Goal: Task Accomplishment & Management: Complete application form

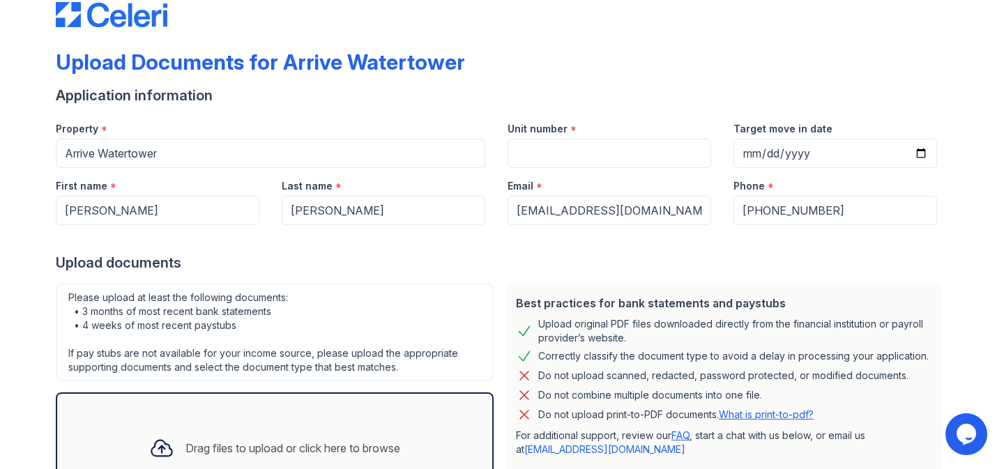
scroll to position [34, 0]
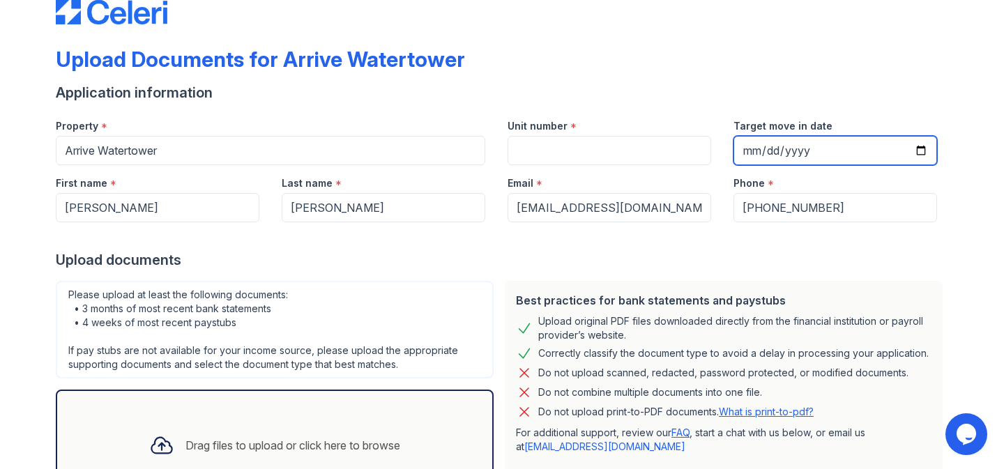
click at [746, 151] on input "Target move in date" at bounding box center [834, 150] width 203 height 29
type input "[DATE]"
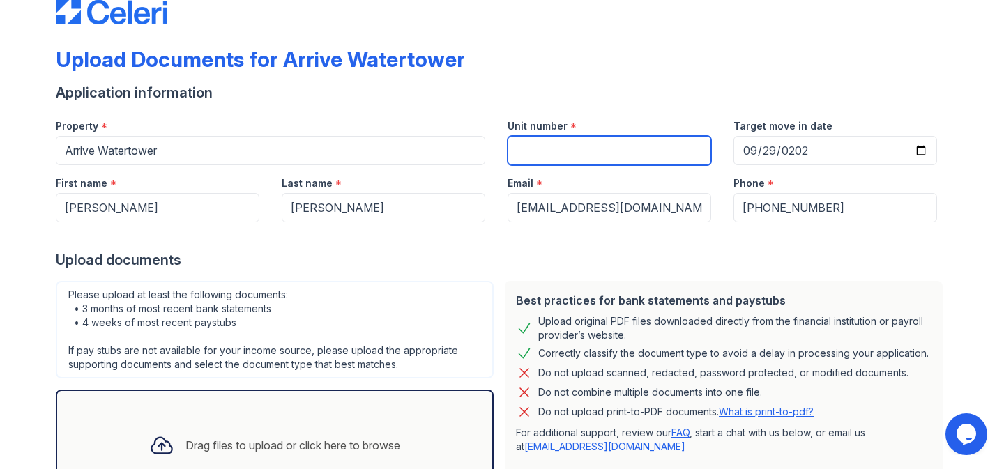
click at [642, 146] on input "Unit number" at bounding box center [608, 150] width 203 height 29
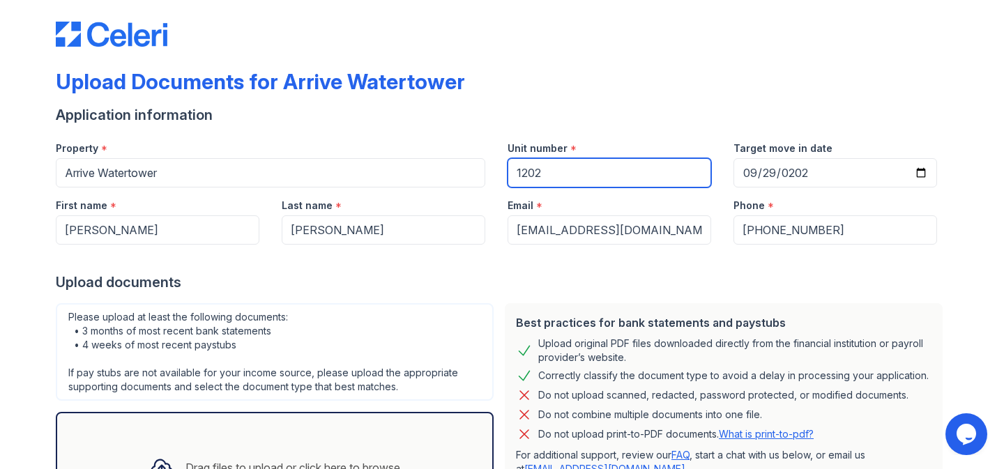
scroll to position [0, 0]
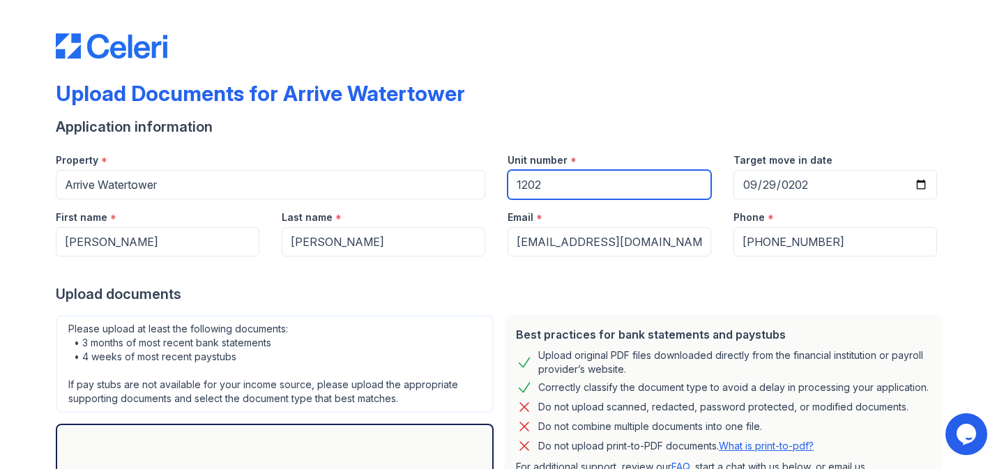
type input "1202"
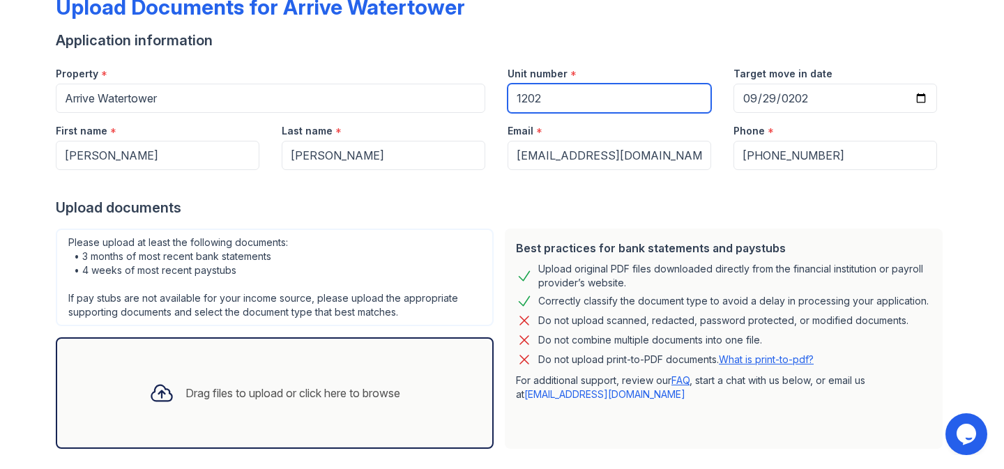
scroll to position [89, 0]
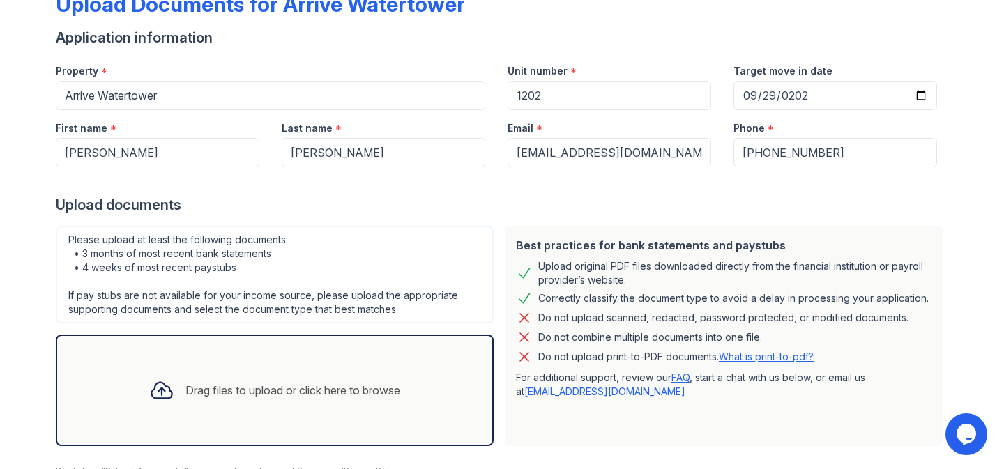
click at [278, 389] on div "Drag files to upload or click here to browse" at bounding box center [292, 390] width 215 height 17
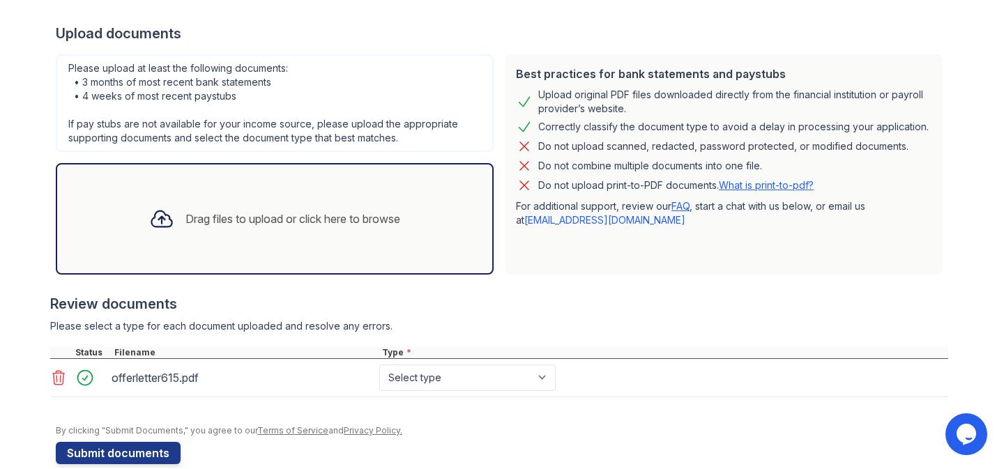
scroll to position [267, 0]
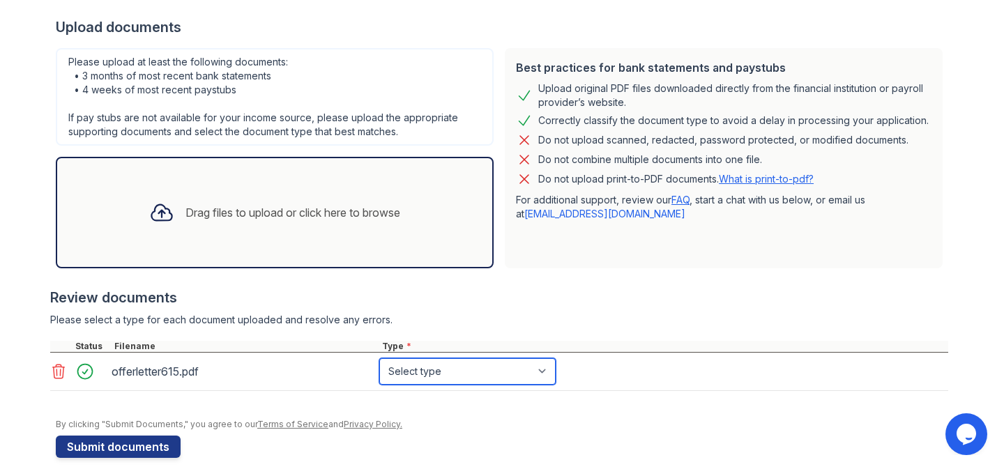
click at [432, 367] on select "Select type Paystub Bank Statement Offer Letter Tax Documents Benefit Award Let…" at bounding box center [467, 371] width 176 height 26
select select "offer_letter"
click at [379, 358] on select "Select type Paystub Bank Statement Offer Letter Tax Documents Benefit Award Let…" at bounding box center [467, 371] width 176 height 26
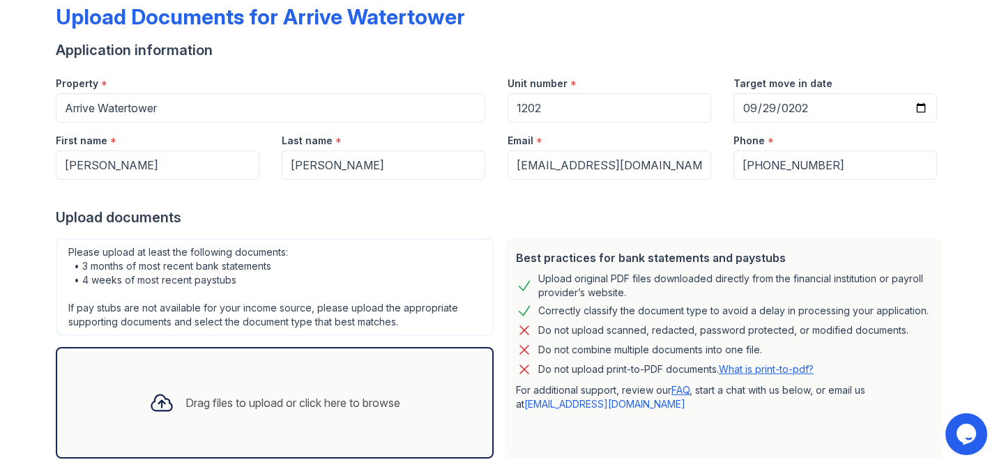
scroll to position [76, 0]
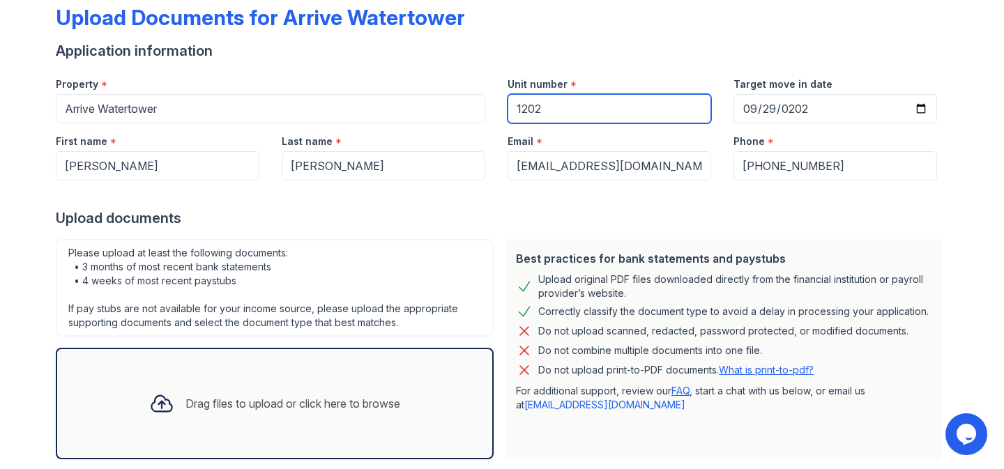
click at [556, 112] on input "1202" at bounding box center [608, 108] width 203 height 29
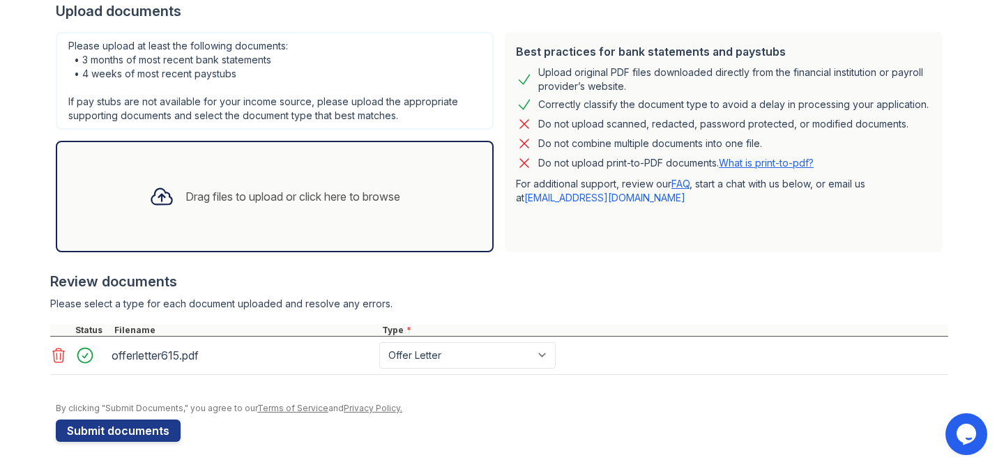
scroll to position [284, 0]
type input "2301"
click at [131, 432] on button "Submit documents" at bounding box center [118, 430] width 125 height 22
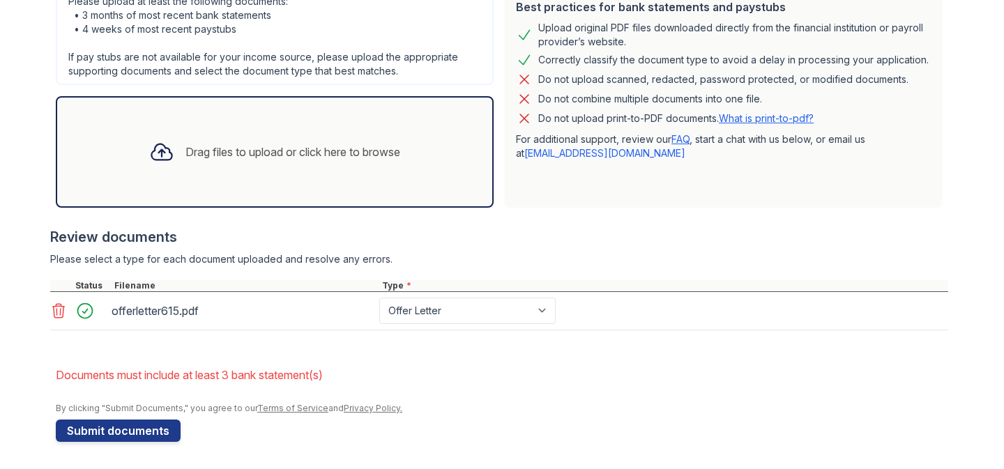
scroll to position [367, 0]
click at [279, 161] on div "Drag files to upload or click here to browse" at bounding box center [274, 151] width 273 height 47
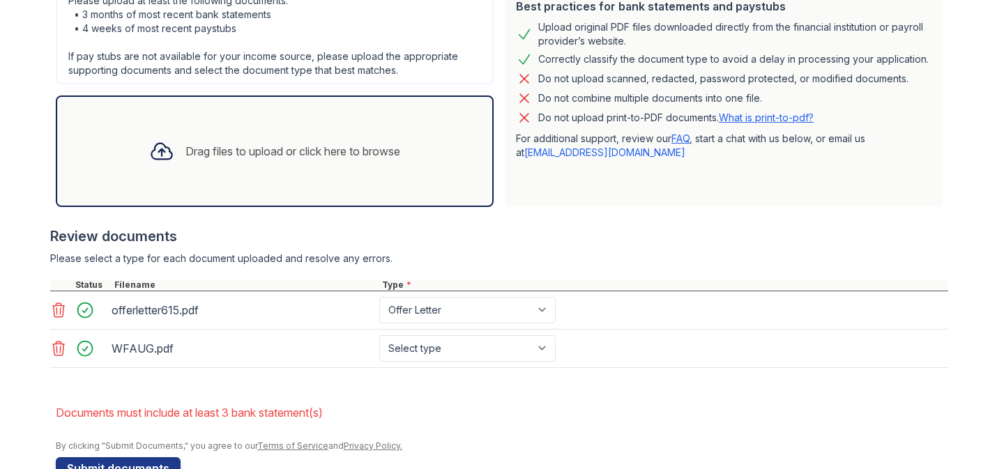
scroll to position [406, 0]
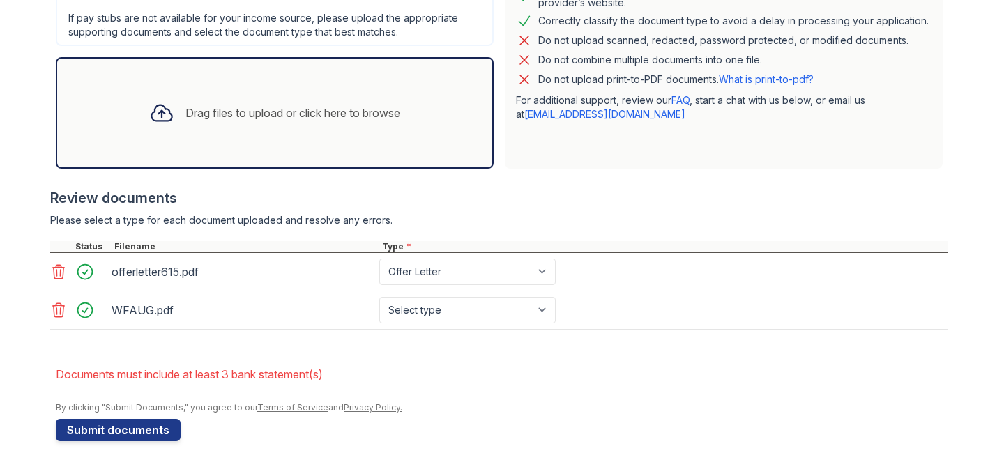
click at [327, 118] on div "Drag files to upload or click here to browse" at bounding box center [292, 113] width 215 height 17
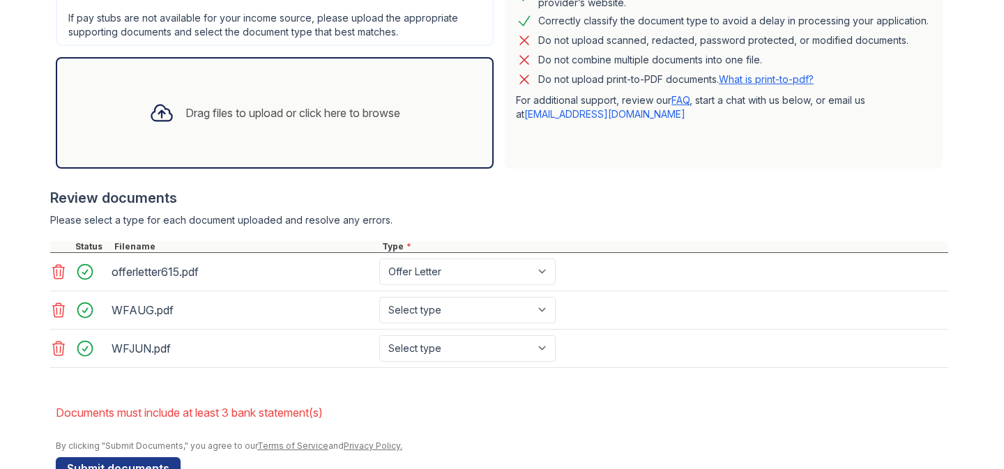
click at [318, 118] on div "Drag files to upload or click here to browse" at bounding box center [292, 113] width 215 height 17
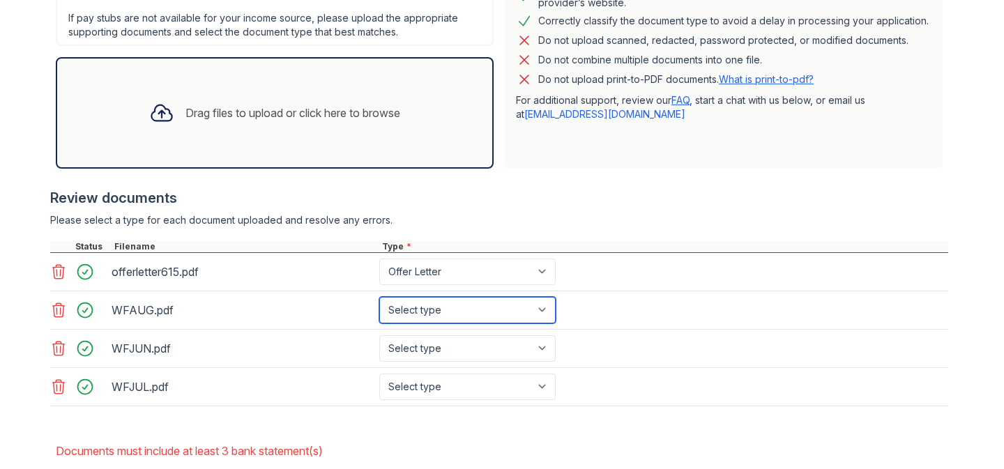
click at [507, 312] on select "Select type Paystub Bank Statement Offer Letter Tax Documents Benefit Award Let…" at bounding box center [467, 310] width 176 height 26
select select "bank_statement"
click at [379, 297] on select "Select type Paystub Bank Statement Offer Letter Tax Documents Benefit Award Let…" at bounding box center [467, 310] width 176 height 26
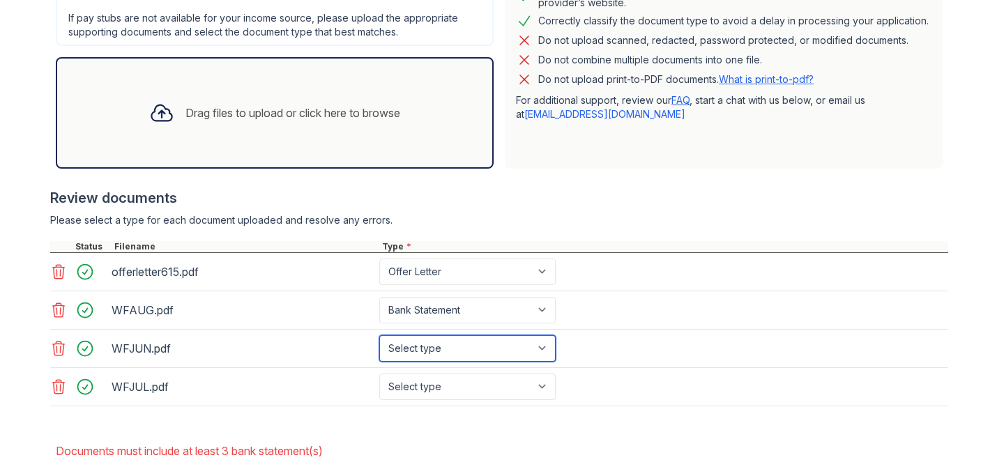
click at [495, 348] on select "Select type Paystub Bank Statement Offer Letter Tax Documents Benefit Award Let…" at bounding box center [467, 348] width 176 height 26
select select "bank_statement"
click at [379, 335] on select "Select type Paystub Bank Statement Offer Letter Tax Documents Benefit Award Let…" at bounding box center [467, 348] width 176 height 26
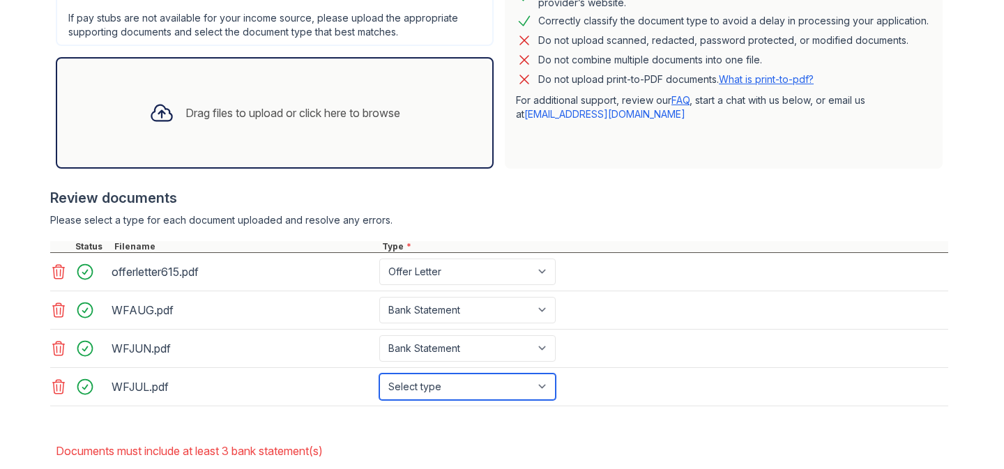
click at [486, 381] on select "Select type Paystub Bank Statement Offer Letter Tax Documents Benefit Award Let…" at bounding box center [467, 387] width 176 height 26
select select "bank_statement"
click at [379, 374] on select "Select type Paystub Bank Statement Offer Letter Tax Documents Benefit Award Let…" at bounding box center [467, 387] width 176 height 26
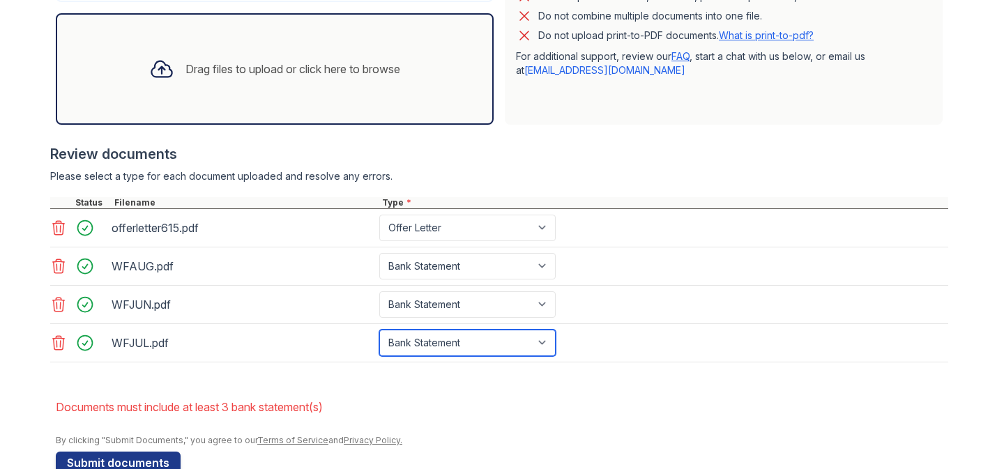
scroll to position [482, 0]
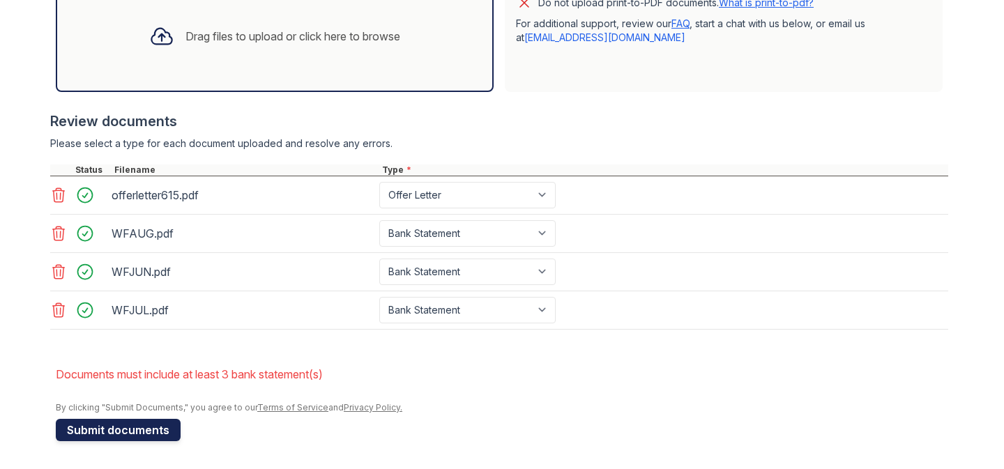
click at [101, 431] on button "Submit documents" at bounding box center [118, 430] width 125 height 22
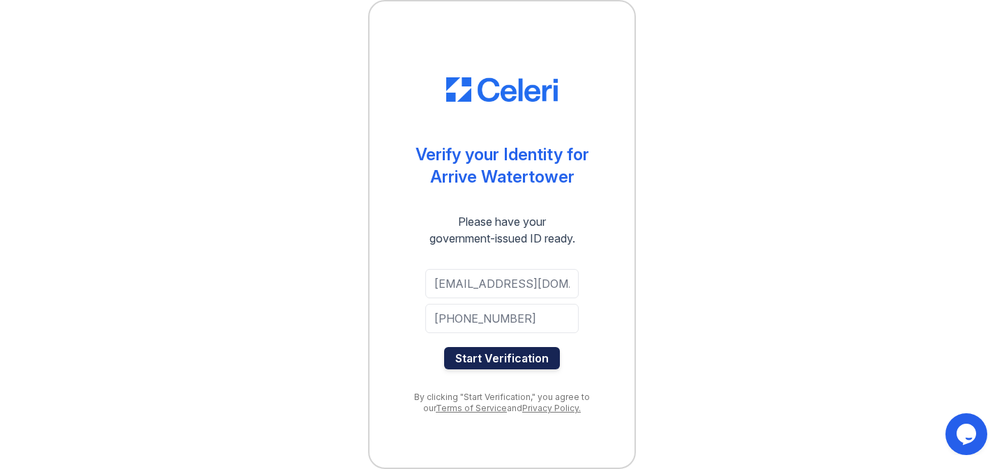
click at [507, 357] on button "Start Verification" at bounding box center [502, 358] width 116 height 22
